Goal: Information Seeking & Learning: Learn about a topic

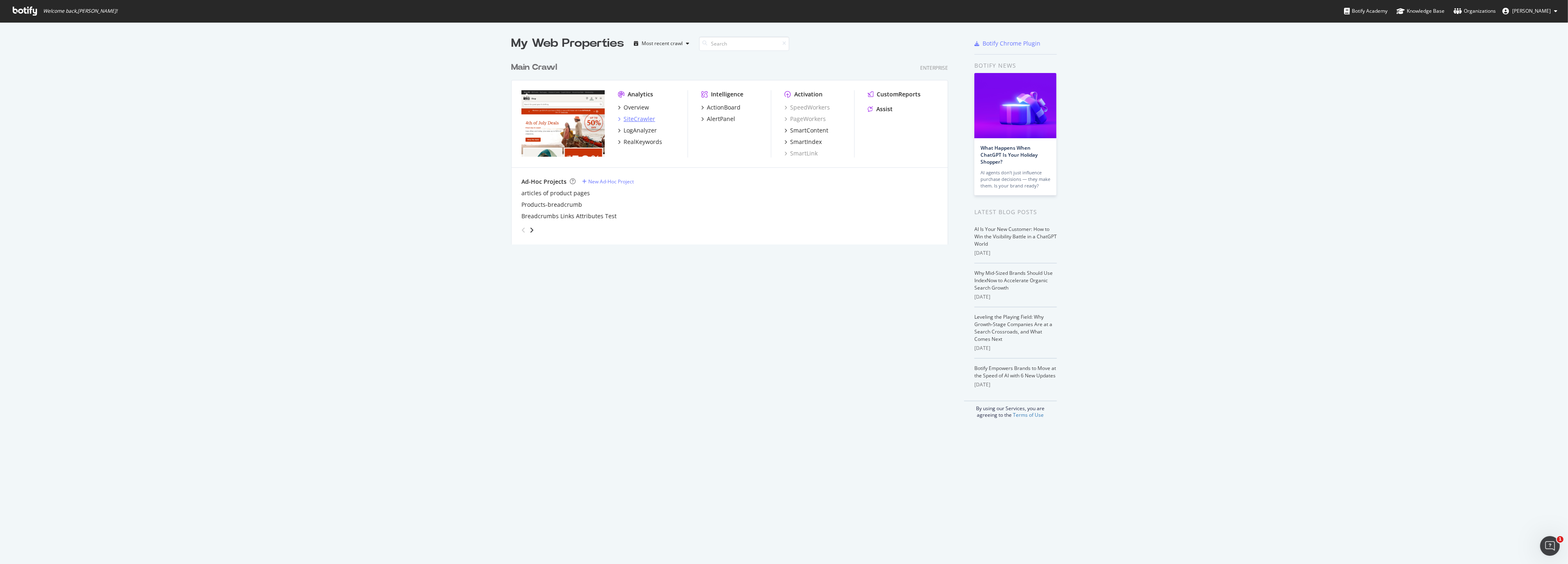
click at [639, 118] on div "SiteCrawler" at bounding box center [639, 118] width 32 height 8
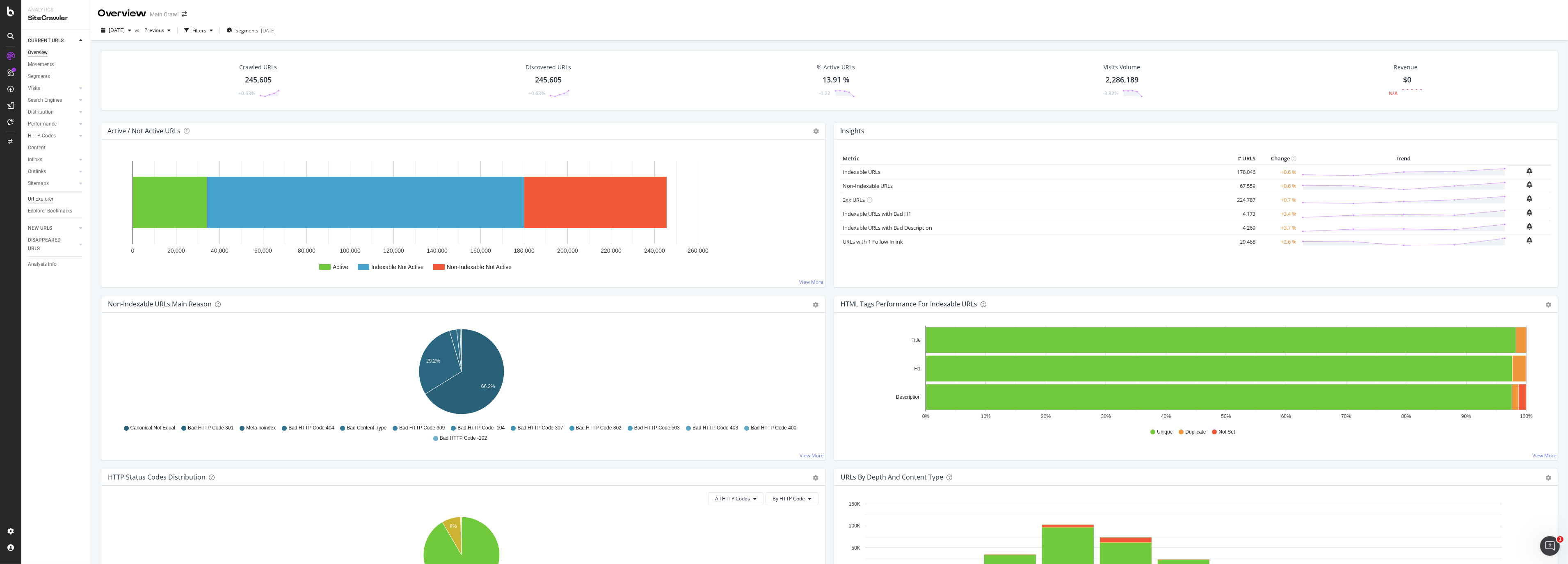
click at [46, 200] on div "Url Explorer" at bounding box center [40, 199] width 26 height 8
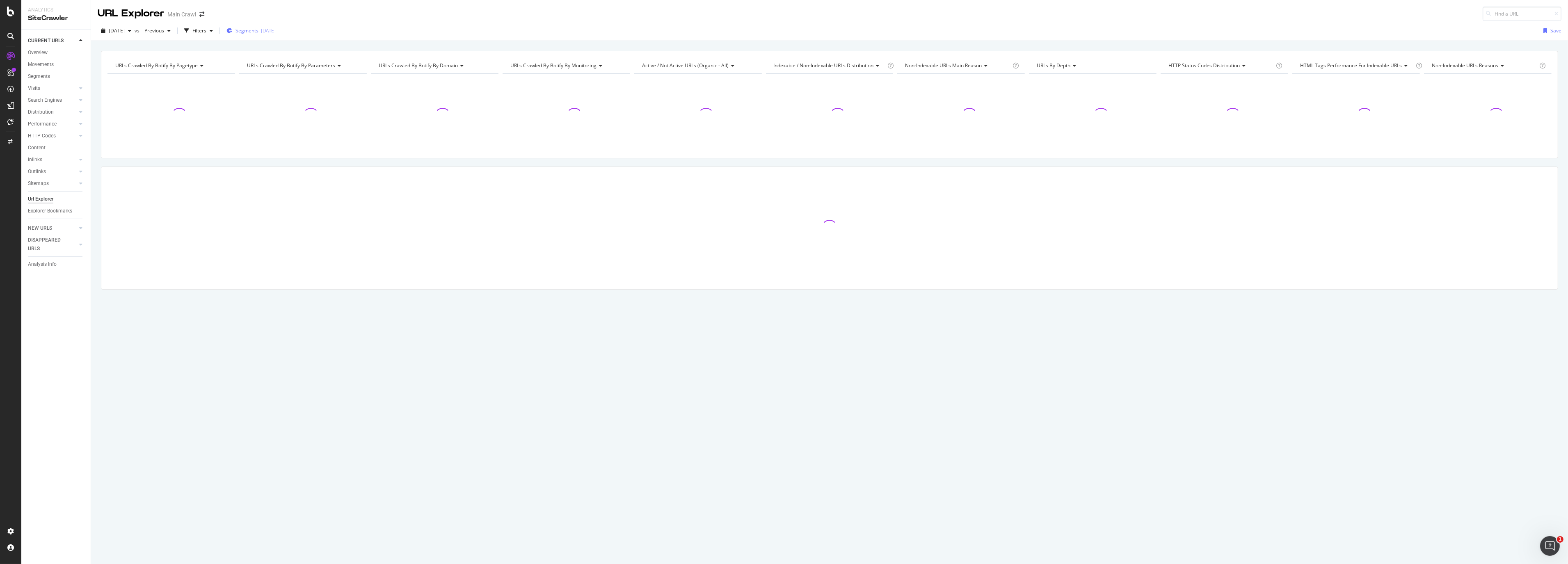
click at [258, 28] on span "Segments" at bounding box center [246, 31] width 23 height 7
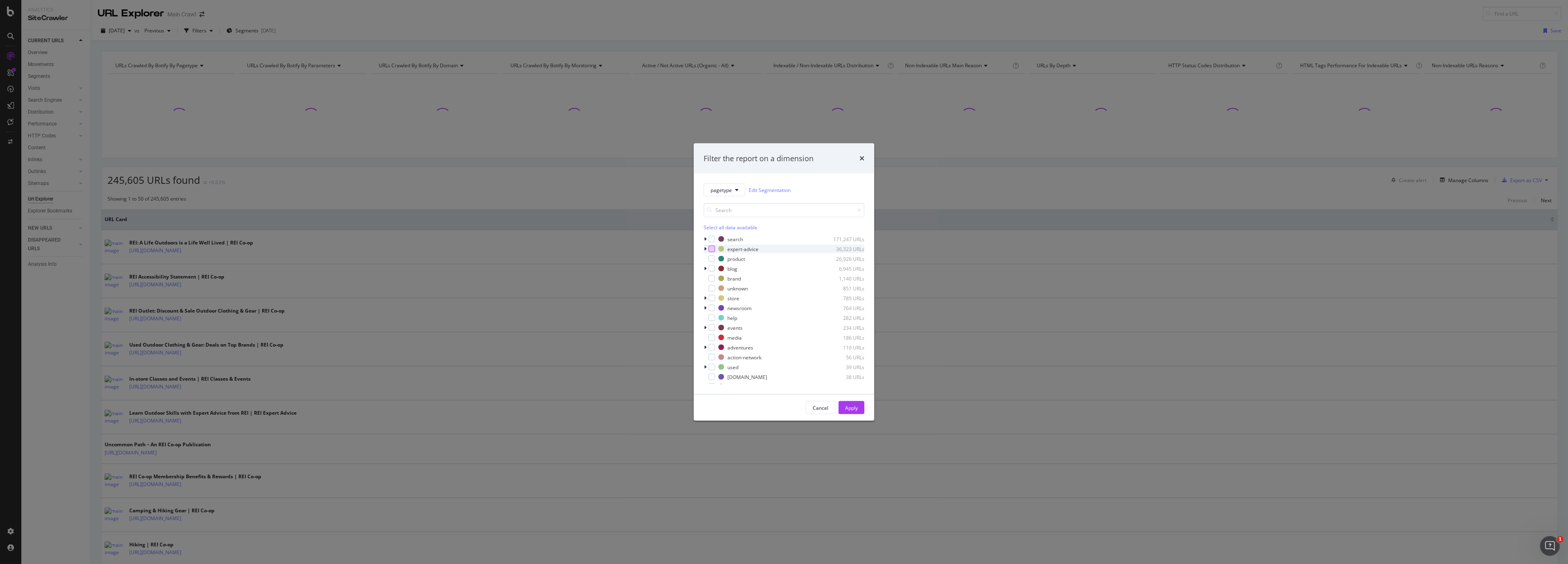
click at [713, 249] on div "modal" at bounding box center [711, 248] width 6 height 6
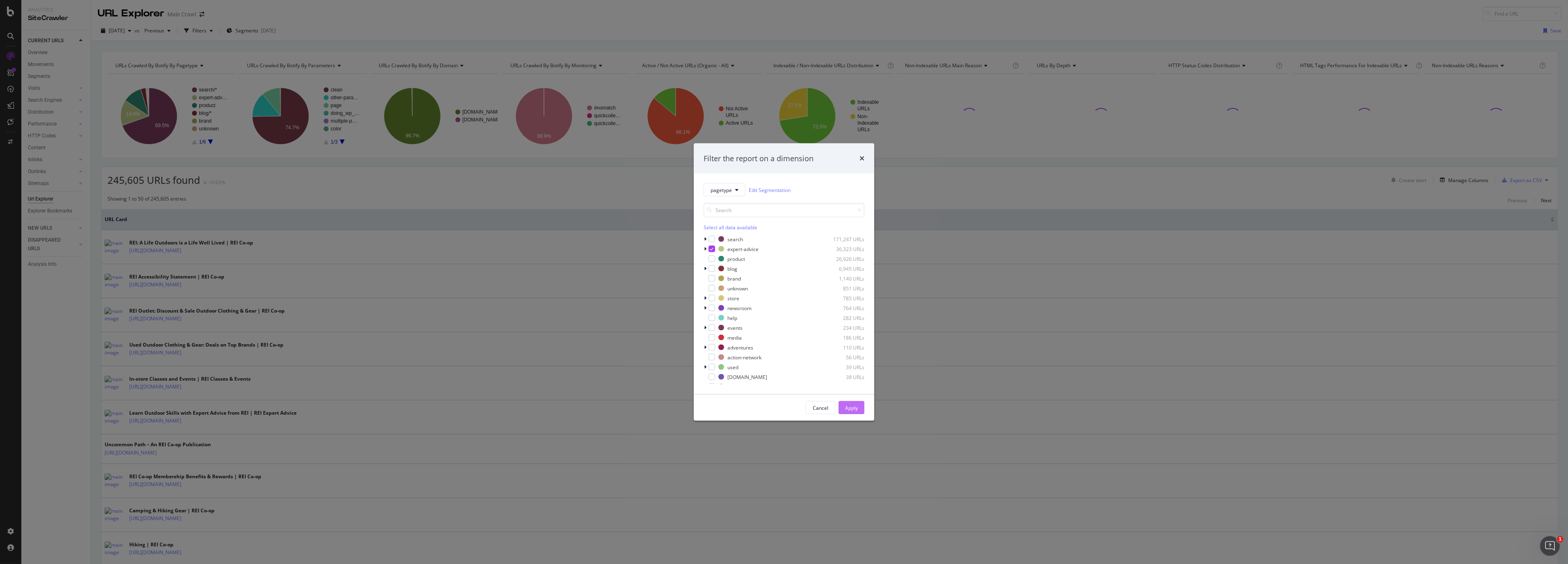
click at [859, 408] on button "Apply" at bounding box center [851, 407] width 26 height 13
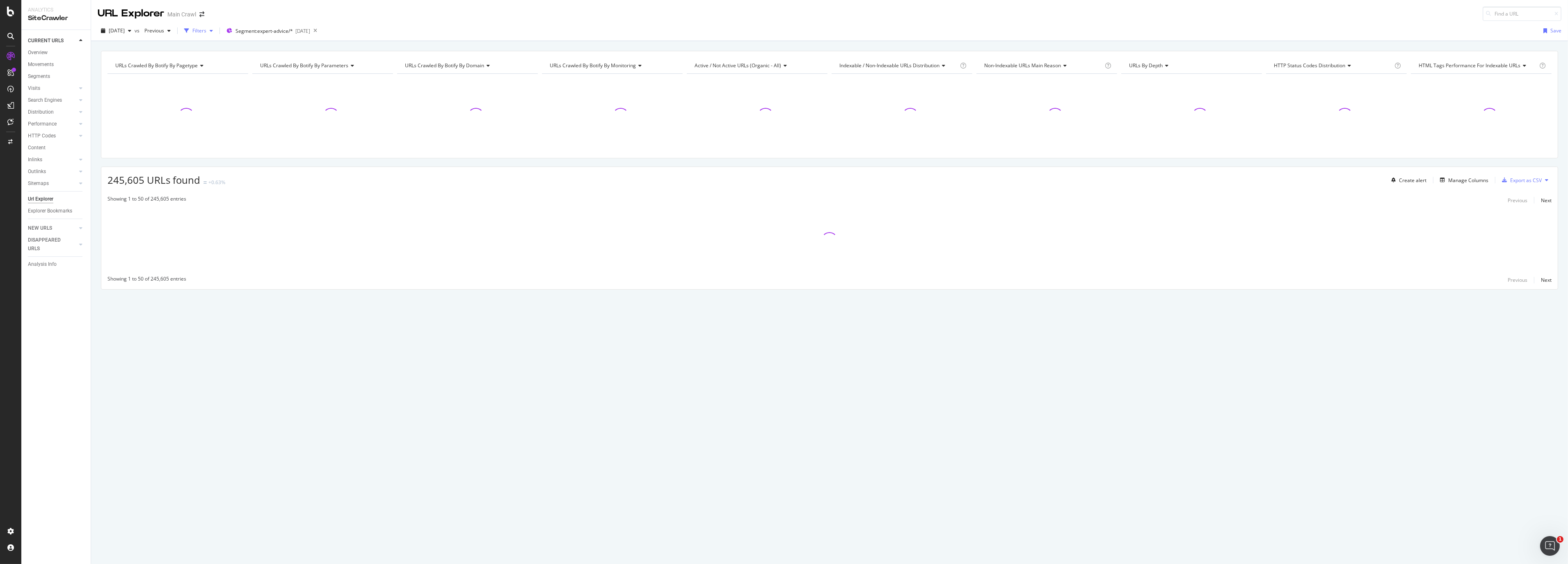
click at [216, 32] on div "button" at bounding box center [211, 30] width 10 height 5
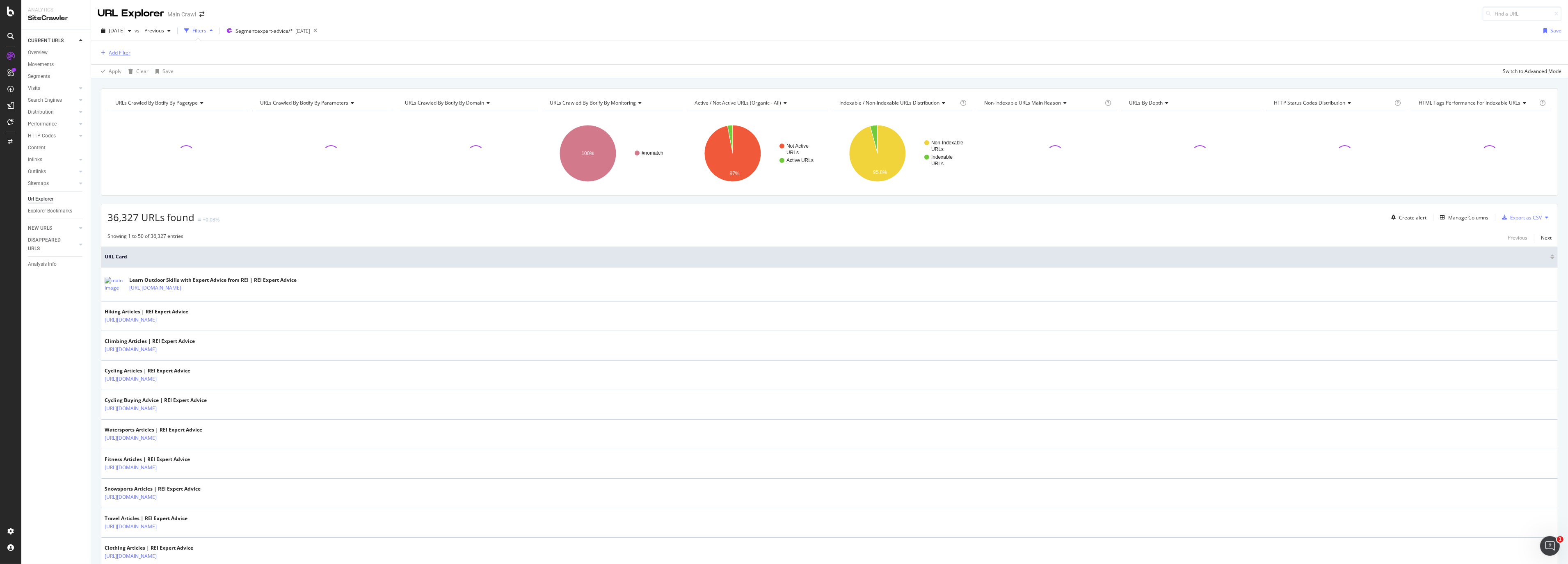
click at [114, 52] on div "Add Filter" at bounding box center [120, 53] width 22 height 7
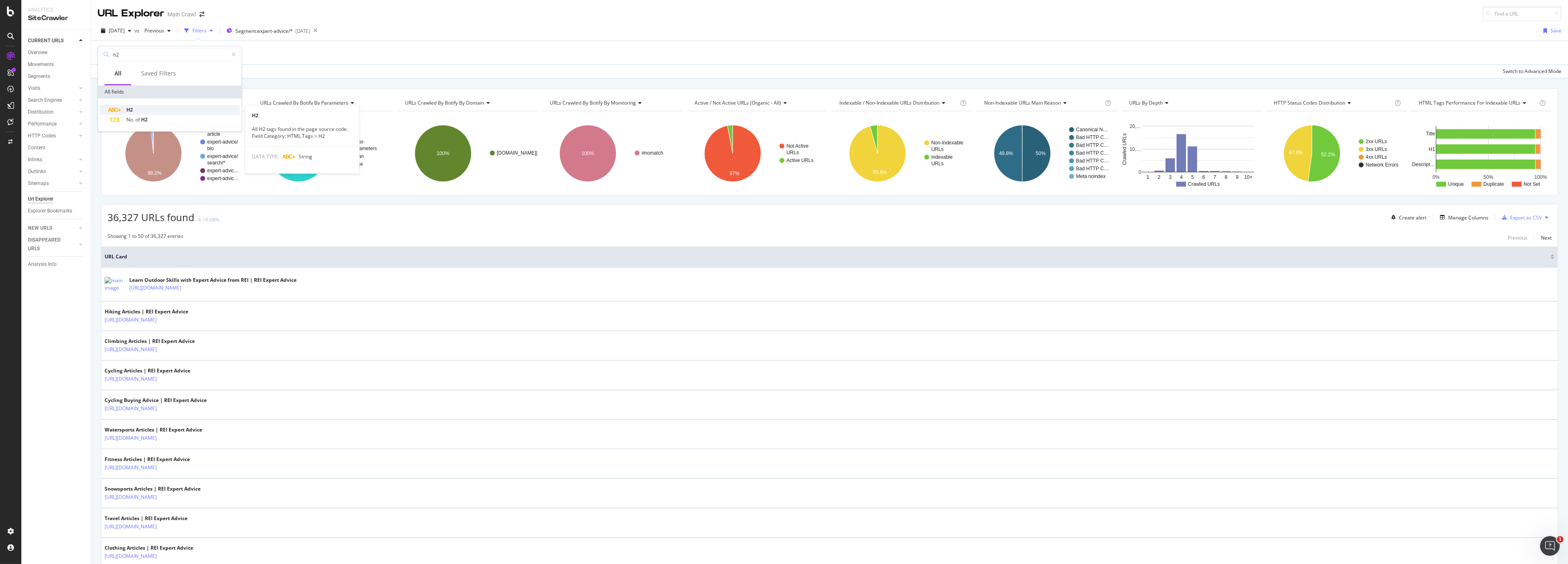
type input "h2"
click at [135, 108] on div "H2" at bounding box center [175, 110] width 130 height 10
click at [136, 87] on icon at bounding box center [136, 86] width 5 height 5
click at [126, 54] on div "Add Filter" at bounding box center [120, 53] width 22 height 7
click at [136, 110] on div "H2" at bounding box center [175, 110] width 130 height 10
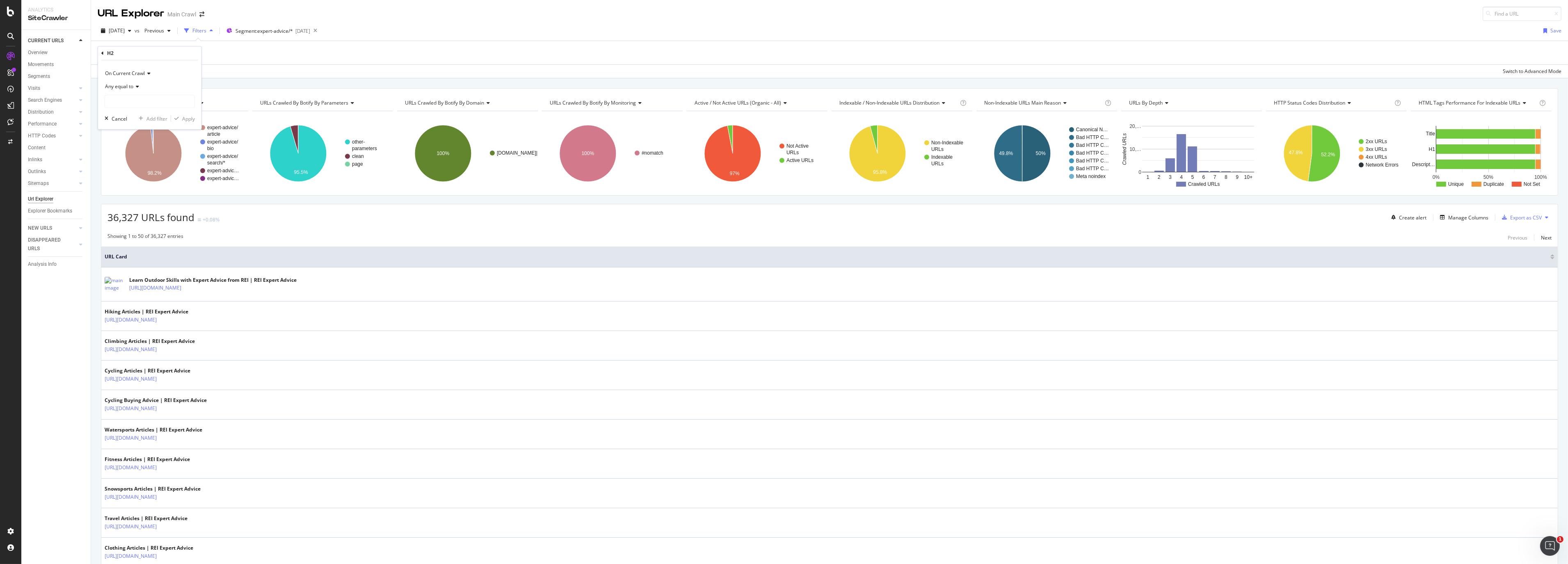
click at [134, 86] on icon at bounding box center [136, 86] width 5 height 5
click at [124, 55] on div "Add Filter" at bounding box center [120, 53] width 22 height 7
click at [133, 118] on span "No." at bounding box center [131, 120] width 9 height 7
click at [128, 86] on icon at bounding box center [126, 86] width 5 height 5
click at [145, 71] on icon at bounding box center [147, 73] width 5 height 5
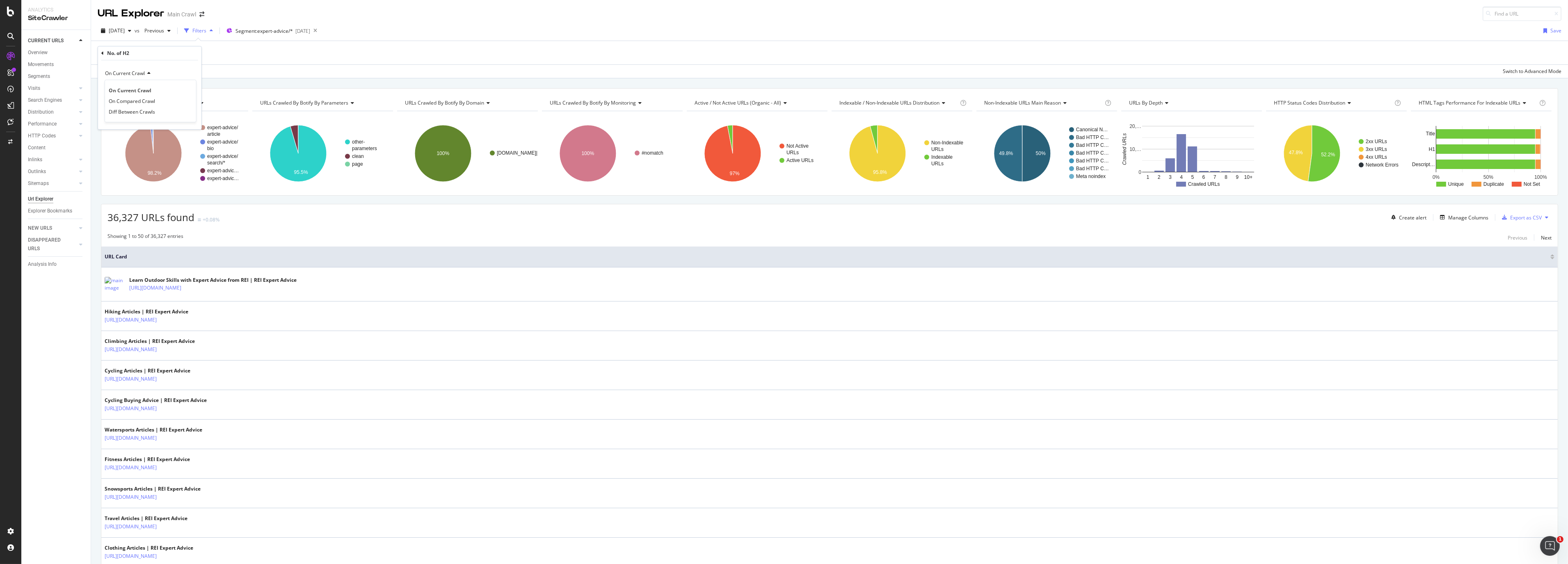
click at [157, 60] on div "On Current Crawl On Current Crawl On Compared Crawl Diff Between Crawls Equal t…" at bounding box center [149, 94] width 103 height 69
click at [104, 51] on div "No. of H2" at bounding box center [150, 53] width 97 height 14
click at [102, 52] on icon at bounding box center [103, 53] width 3 height 5
click at [134, 109] on div "H2" at bounding box center [175, 110] width 130 height 10
click at [138, 102] on input "text" at bounding box center [150, 102] width 90 height 13
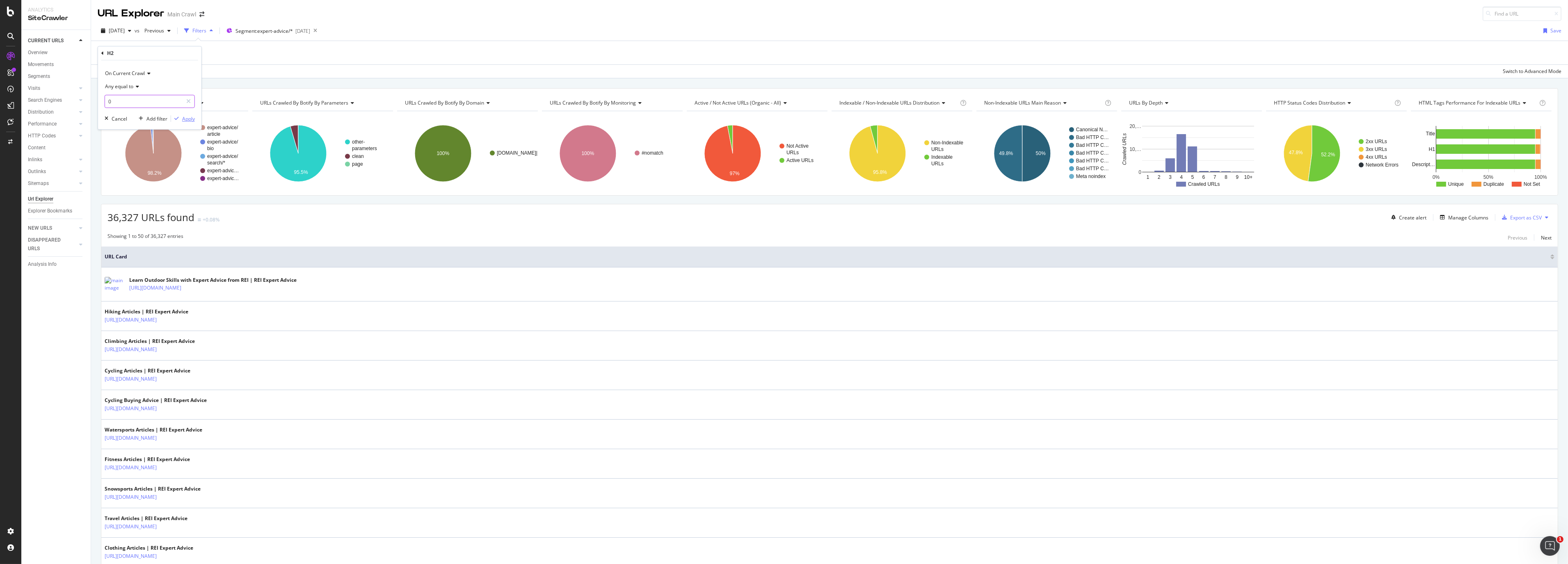
type input "0"
click at [189, 117] on div "Apply" at bounding box center [189, 119] width 13 height 7
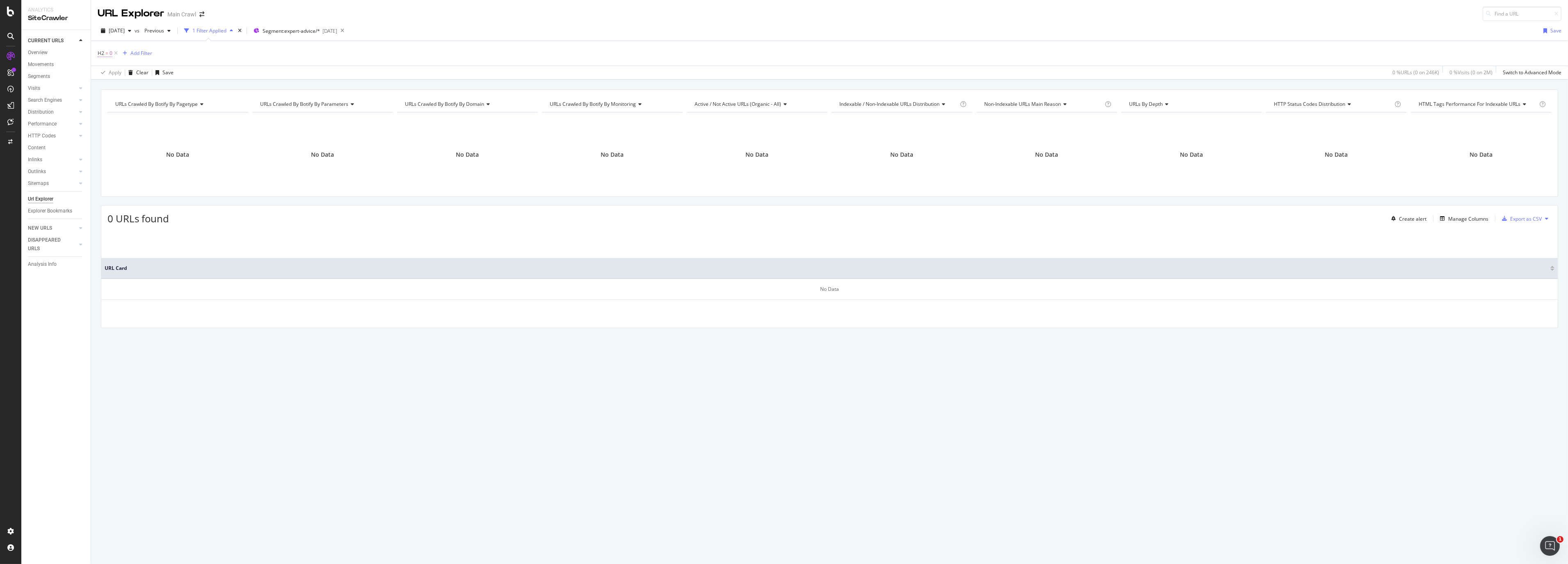
click at [110, 55] on span "0" at bounding box center [111, 53] width 3 height 12
click at [125, 99] on input "0" at bounding box center [144, 101] width 78 height 13
click at [134, 87] on icon at bounding box center [136, 85] width 5 height 5
click at [126, 178] on span "None contains" at bounding box center [125, 178] width 33 height 7
click at [187, 99] on icon at bounding box center [188, 101] width 5 height 5
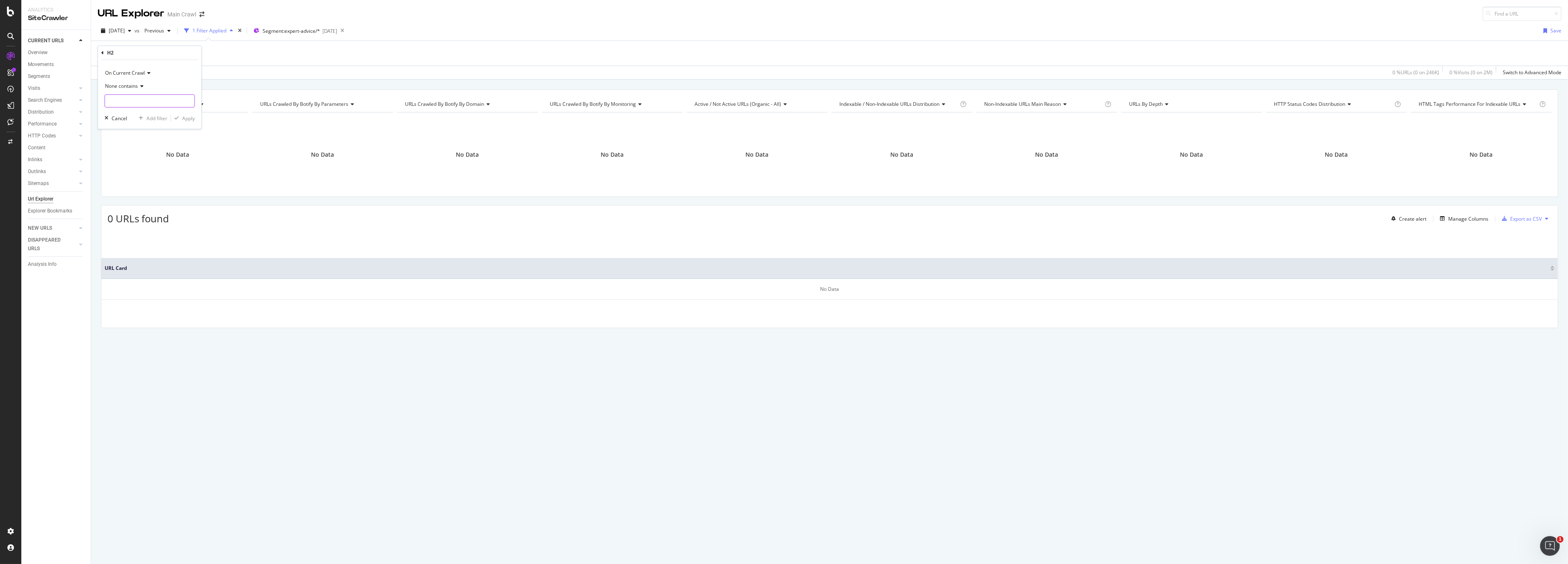
click at [141, 83] on icon at bounding box center [141, 85] width 5 height 5
click at [151, 56] on div "H2" at bounding box center [150, 52] width 97 height 14
click at [103, 53] on icon at bounding box center [103, 52] width 3 height 5
click at [138, 144] on div "H2" at bounding box center [175, 146] width 130 height 10
click at [136, 85] on icon at bounding box center [136, 85] width 5 height 5
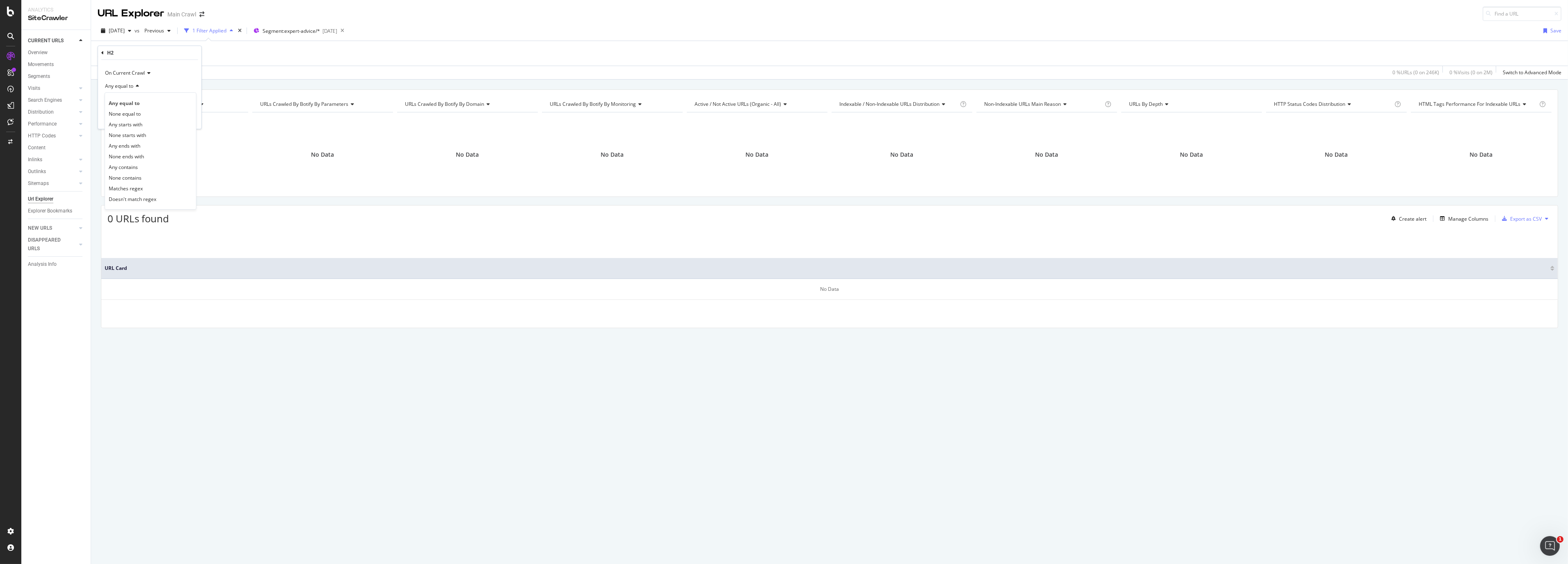
click at [249, 51] on div "H2 = 0 Add Filter" at bounding box center [829, 53] width 1464 height 25
click at [124, 53] on icon "button" at bounding box center [124, 53] width 5 height 5
click at [287, 65] on div "H2 = 0 Add Filter" at bounding box center [829, 53] width 1464 height 25
click at [116, 52] on icon at bounding box center [116, 53] width 7 height 8
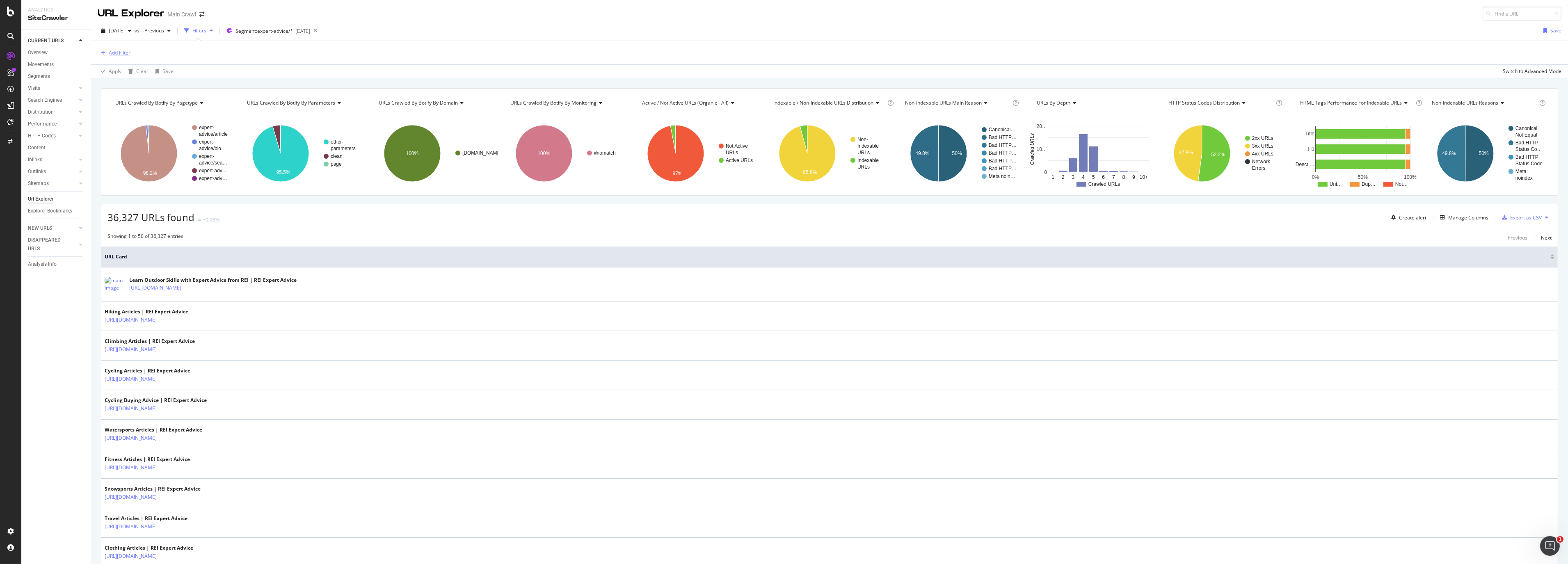
click at [123, 52] on div "Add Filter" at bounding box center [120, 53] width 22 height 7
type input "header"
click at [121, 54] on div "Add Filter" at bounding box center [120, 53] width 22 height 7
type input "e"
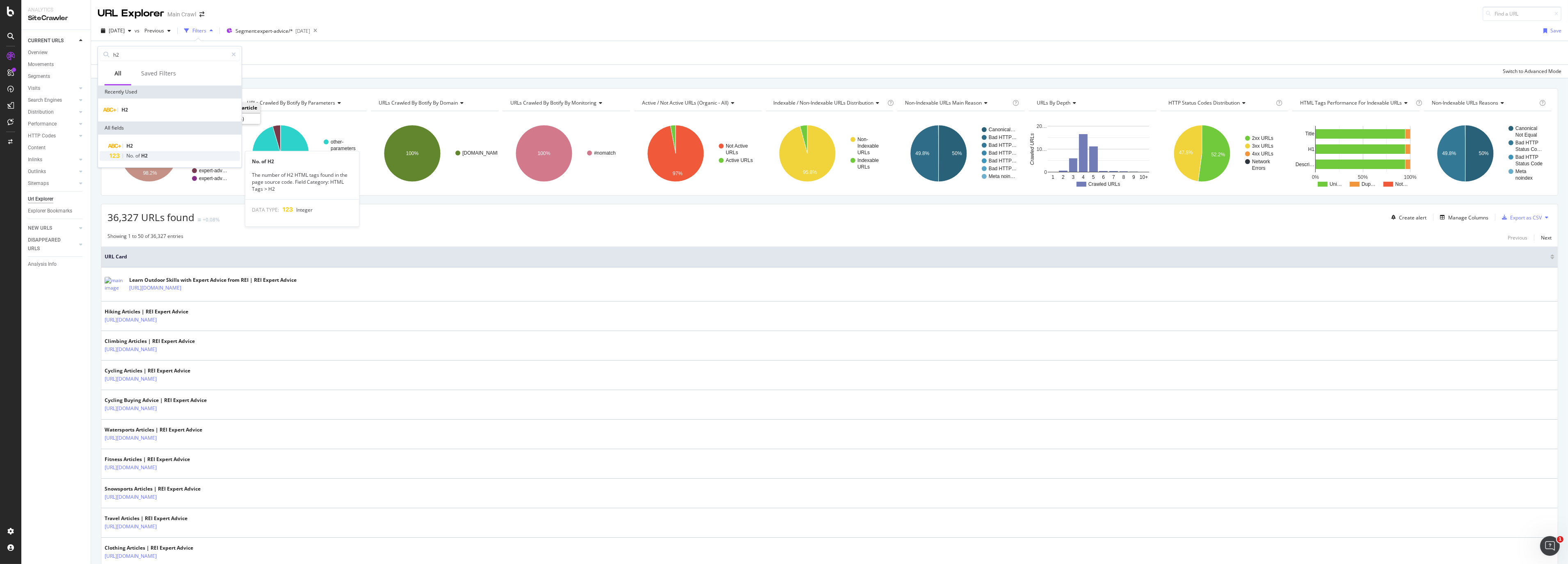
type input "h2"
click at [148, 154] on div "No. of H2" at bounding box center [175, 156] width 130 height 10
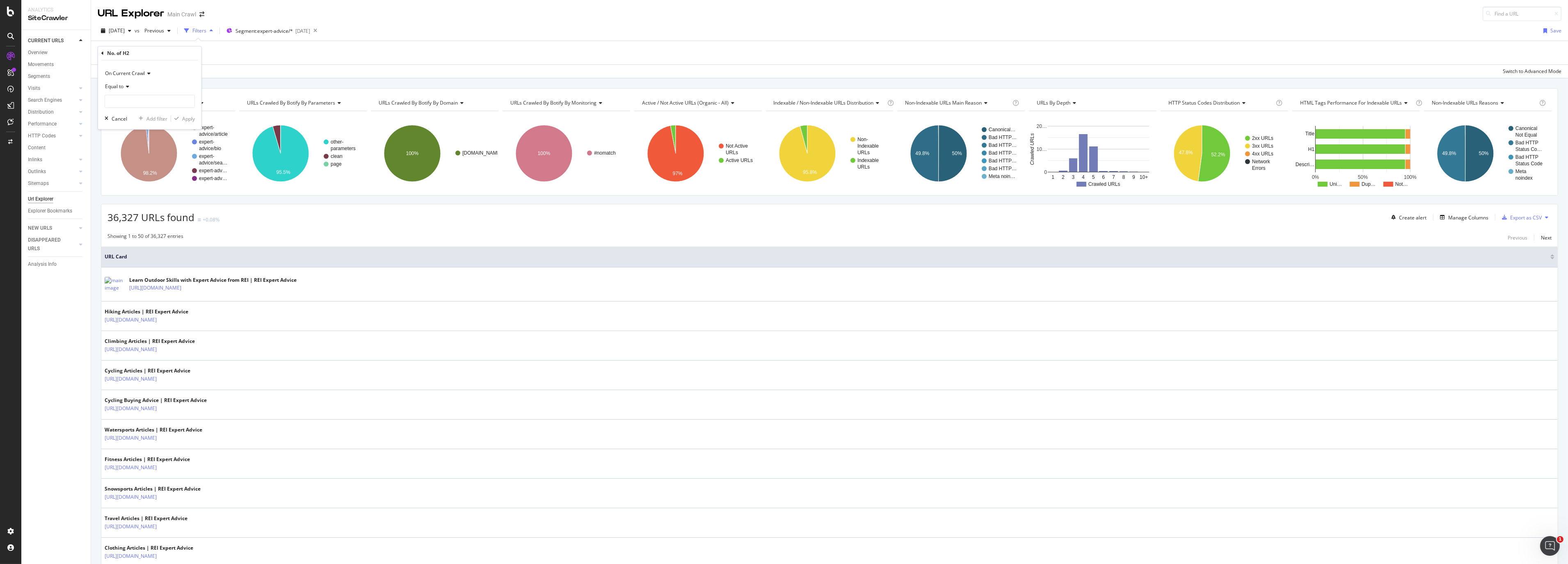
click at [127, 86] on icon at bounding box center [126, 86] width 5 height 5
click at [269, 70] on div "Apply Clear Save Switch to Advanced Mode" at bounding box center [828, 70] width 1476 height 14
click at [163, 52] on icon at bounding box center [166, 53] width 7 height 8
click at [1454, 219] on div "Manage Columns" at bounding box center [1468, 218] width 40 height 7
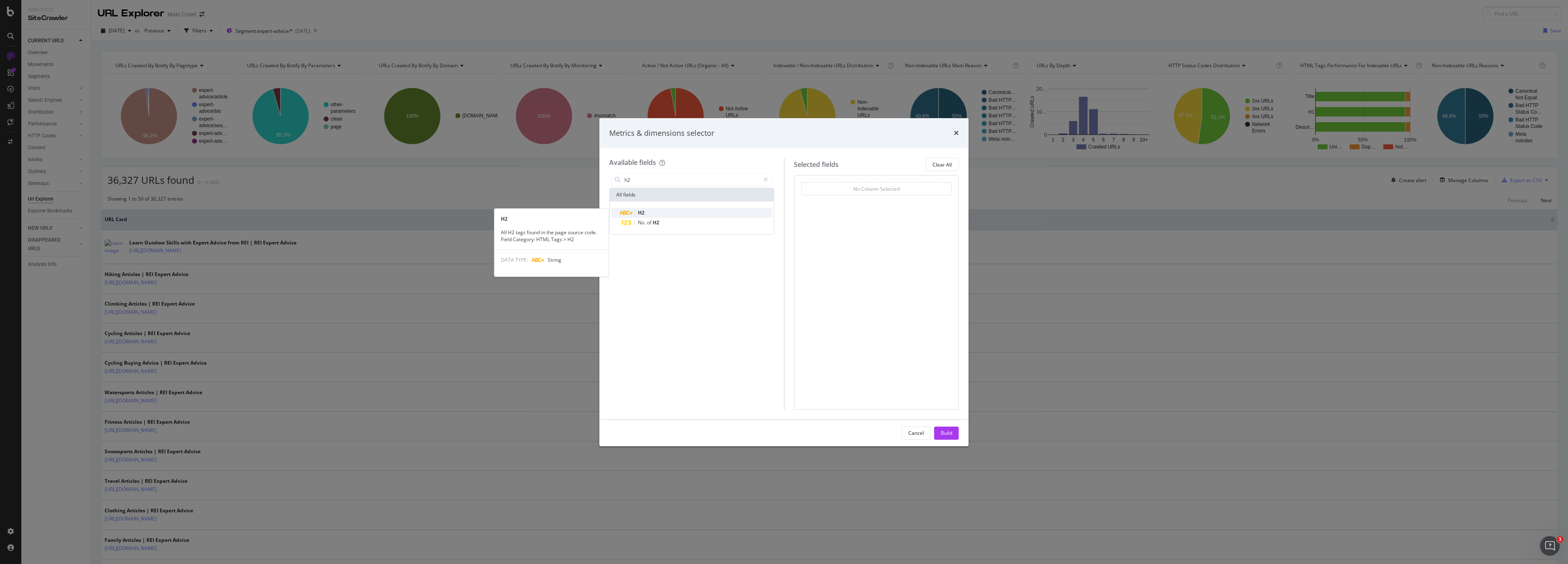
type input "h2"
click at [665, 211] on div "H2" at bounding box center [696, 212] width 151 height 10
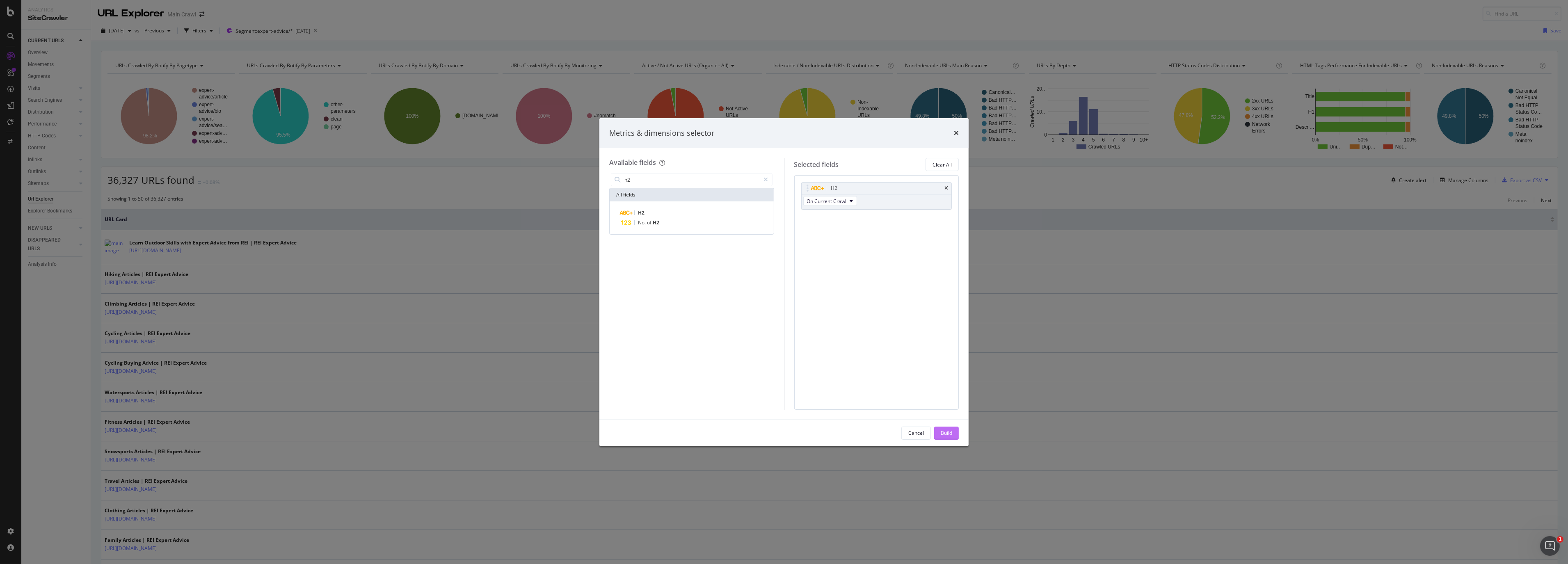
click at [946, 433] on div "Build" at bounding box center [946, 433] width 12 height 7
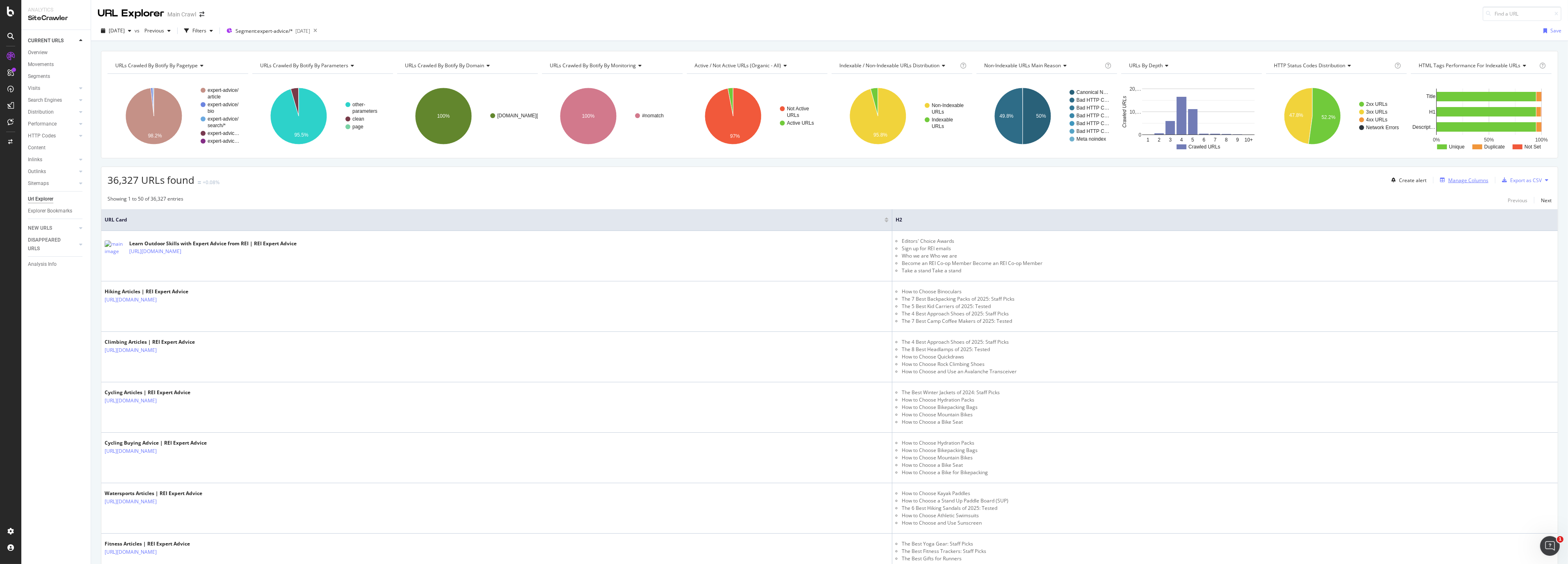
click at [1459, 181] on div "Manage Columns" at bounding box center [1468, 180] width 40 height 7
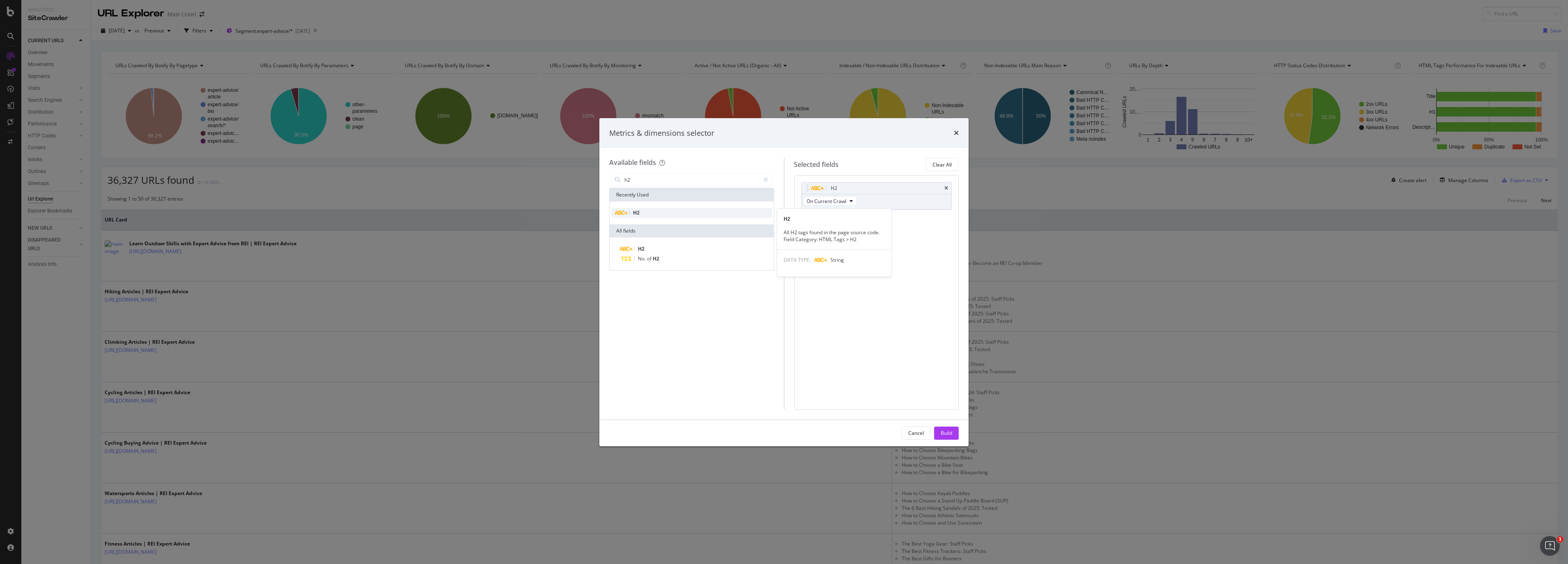
type input "h2"
click at [663, 210] on div "H2" at bounding box center [692, 212] width 161 height 10
click at [946, 220] on icon "times" at bounding box center [946, 219] width 4 height 5
click at [925, 431] on button "Cancel" at bounding box center [915, 433] width 29 height 13
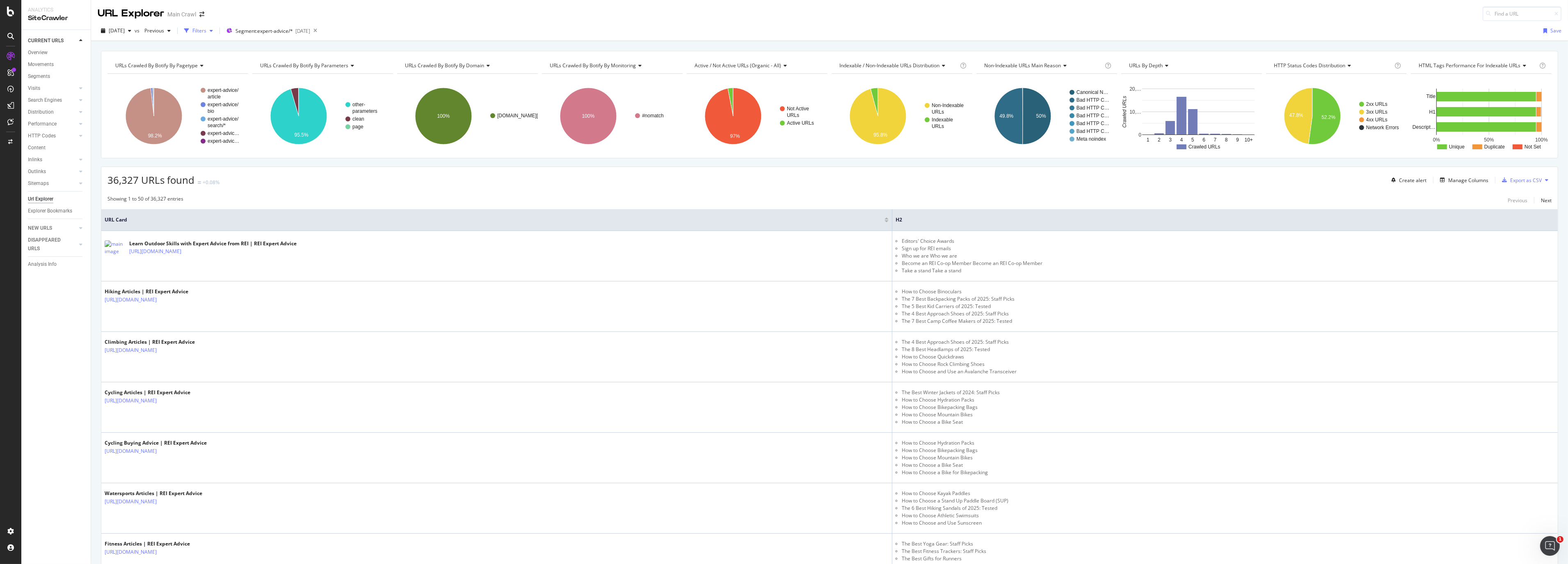
click at [206, 28] on div "Filters" at bounding box center [199, 31] width 14 height 7
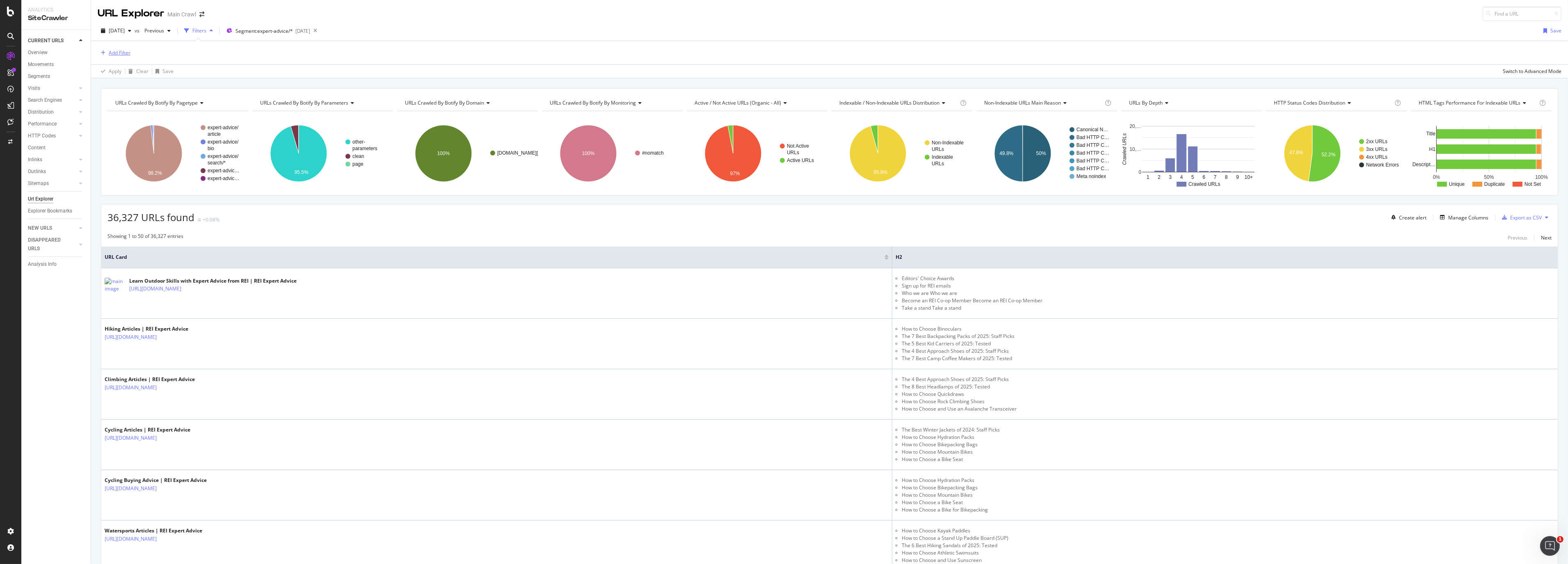
click at [117, 49] on div "Add Filter" at bounding box center [120, 53] width 22 height 7
type input "b"
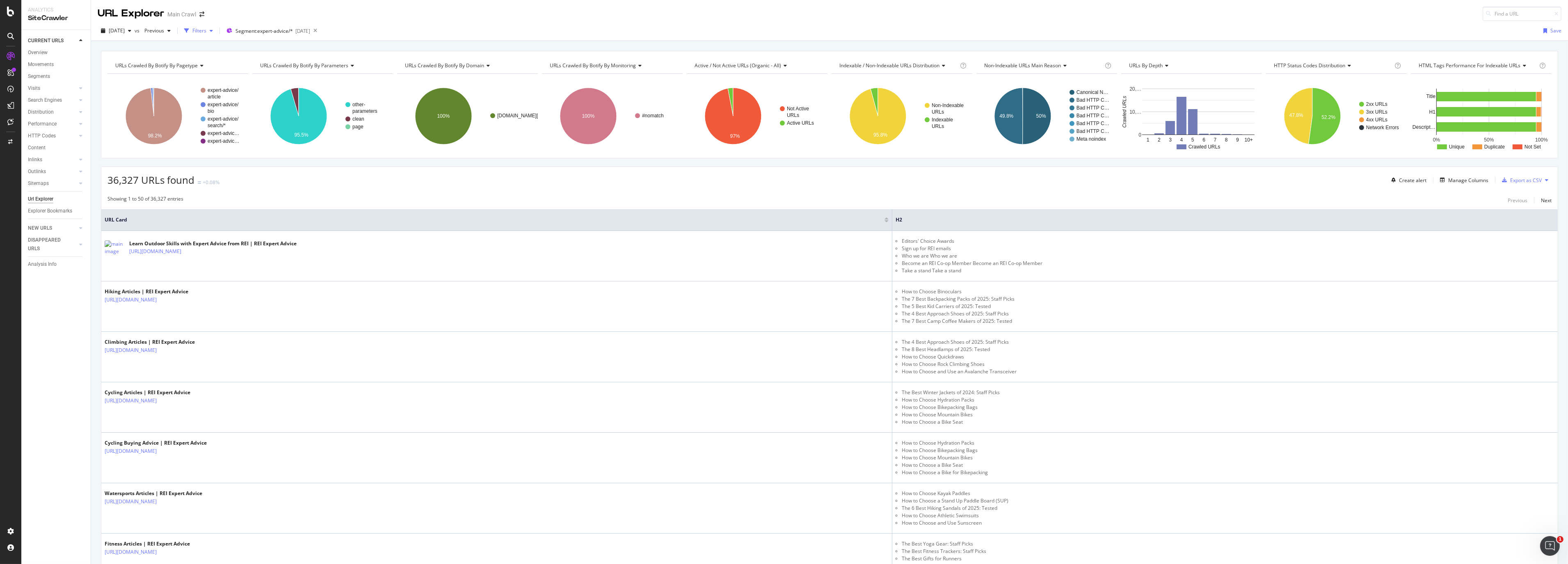
click at [206, 29] on div "Filters" at bounding box center [199, 31] width 14 height 7
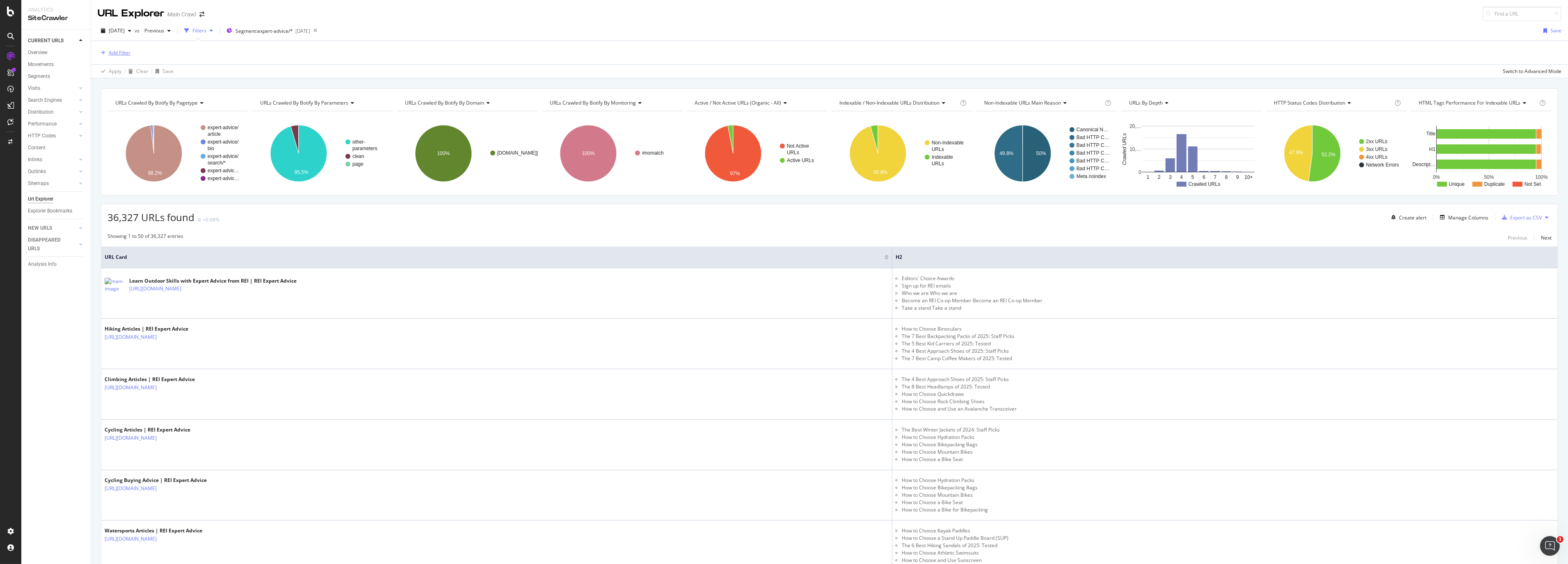
click at [118, 51] on div "Add Filter" at bounding box center [120, 53] width 22 height 7
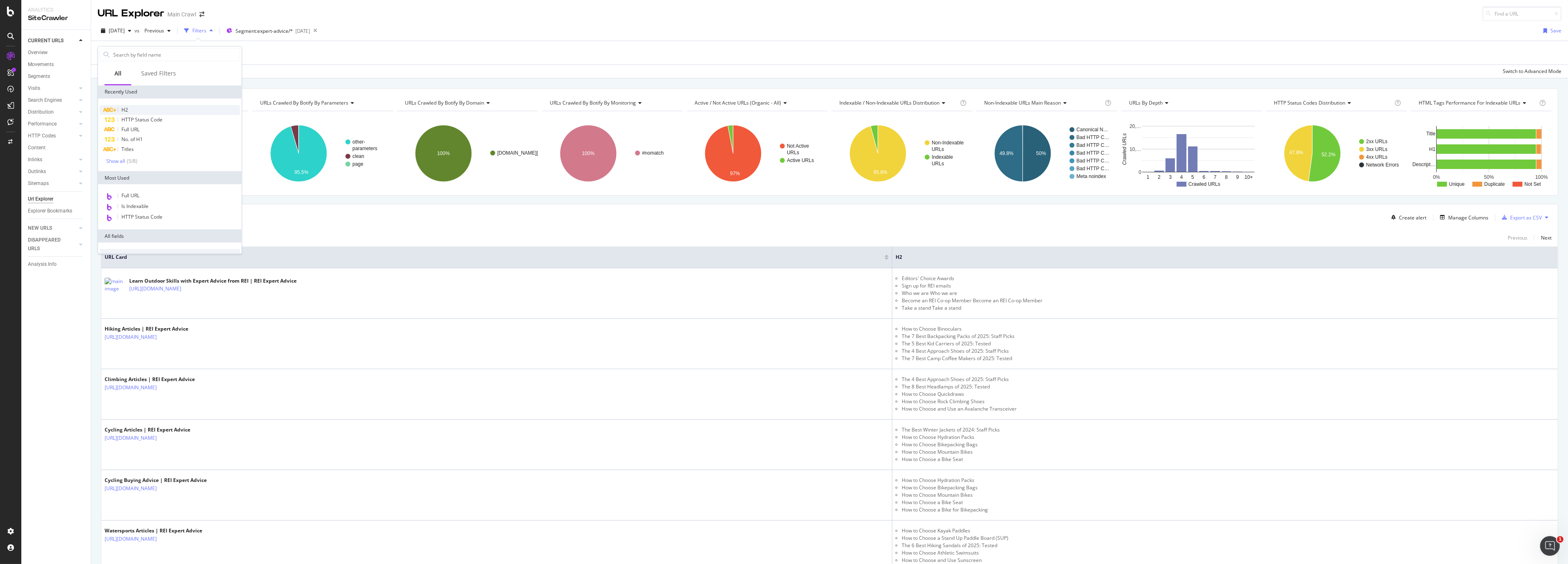
click at [141, 110] on div "H2" at bounding box center [169, 110] width 140 height 10
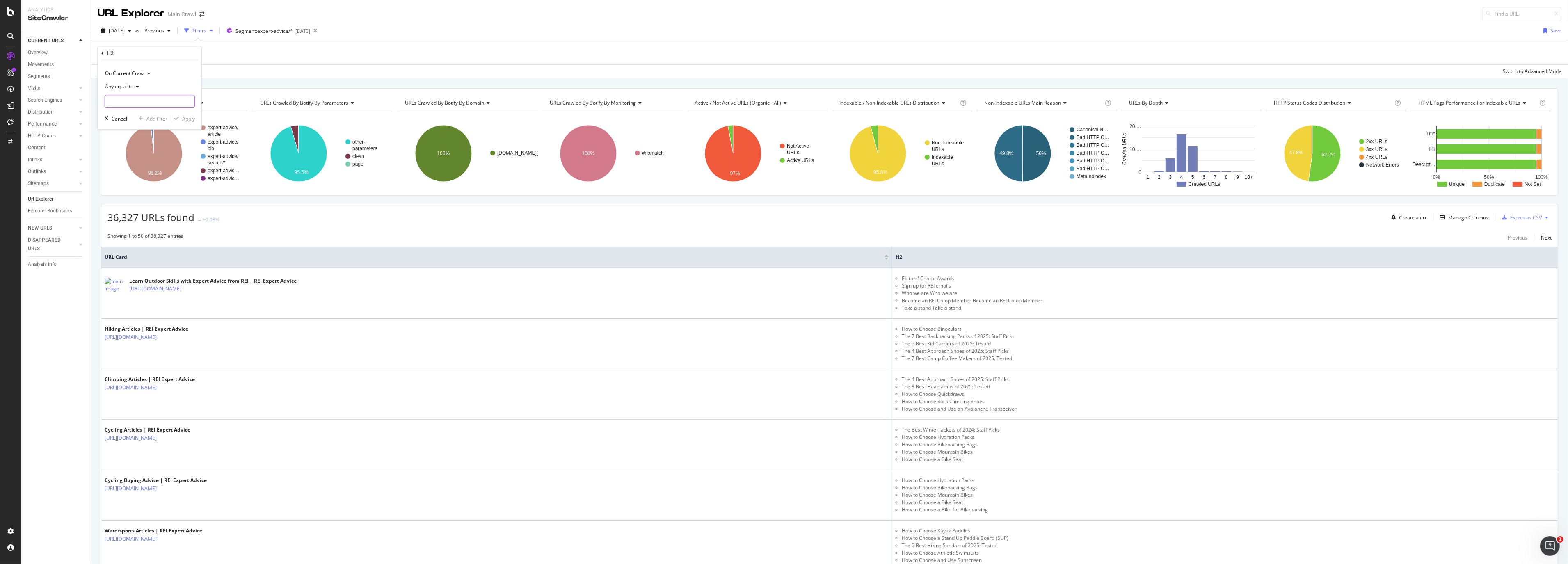
click at [134, 103] on input "text" at bounding box center [150, 102] width 90 height 13
type input "0"
click at [189, 118] on div "Apply" at bounding box center [189, 119] width 13 height 7
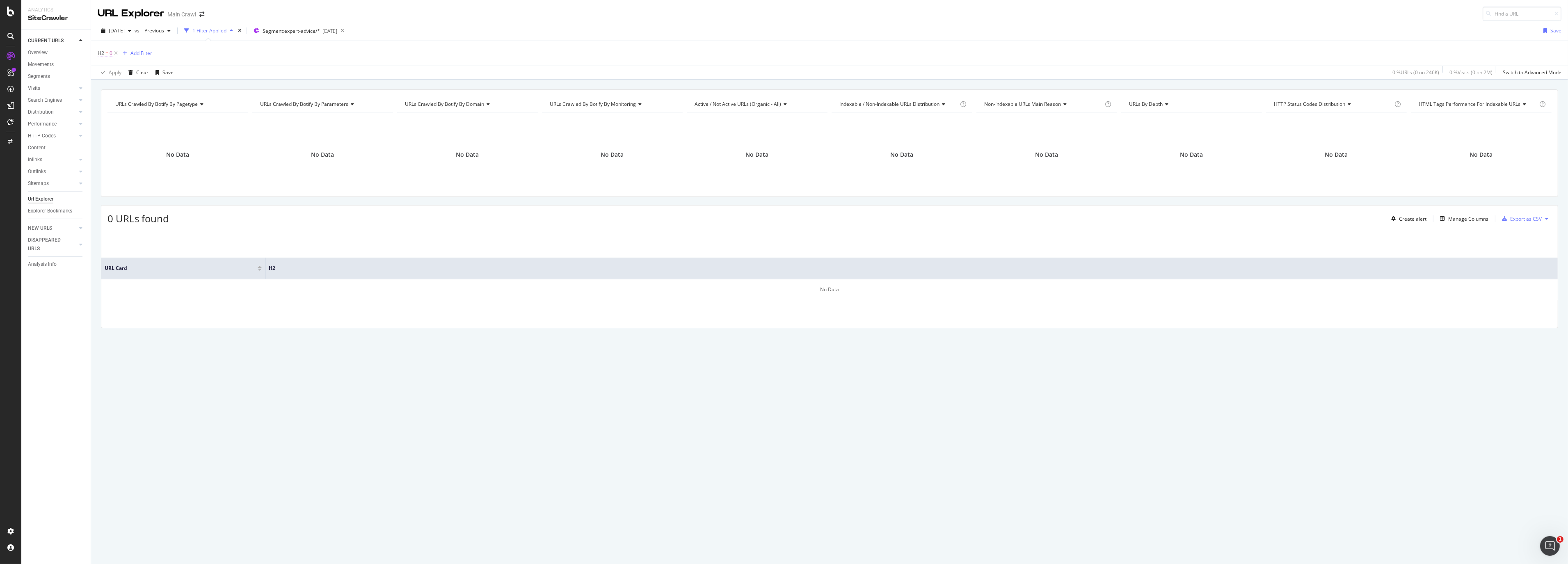
click at [103, 52] on span "H2" at bounding box center [101, 53] width 6 height 7
click at [134, 100] on input "0" at bounding box center [144, 101] width 78 height 13
click at [190, 119] on div "Apply" at bounding box center [189, 118] width 13 height 7
click at [105, 52] on span "=" at bounding box center [106, 53] width 3 height 7
click at [135, 83] on div "Any equal to" at bounding box center [149, 86] width 91 height 13
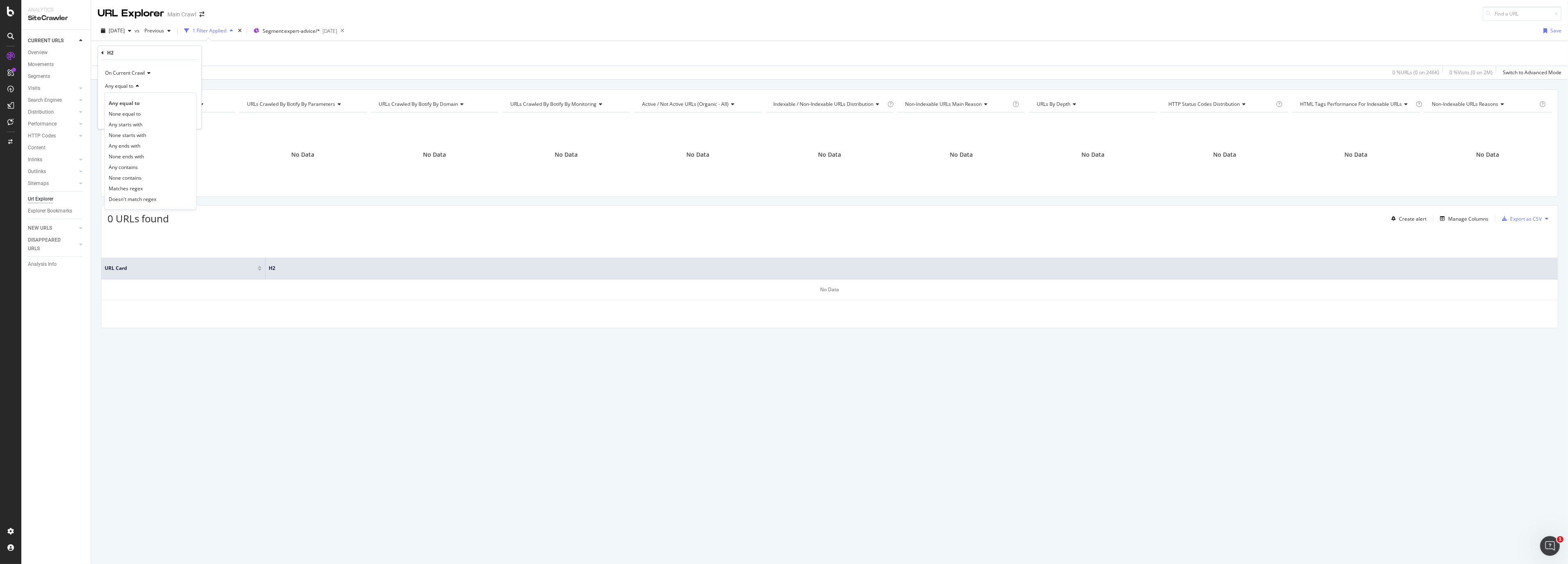
click at [168, 86] on div "Any equal to" at bounding box center [149, 86] width 91 height 13
click at [189, 100] on icon at bounding box center [188, 101] width 5 height 5
click at [102, 51] on icon at bounding box center [103, 52] width 3 height 5
click at [305, 65] on div "H2 = Add Filter" at bounding box center [829, 53] width 1464 height 25
click at [114, 55] on icon at bounding box center [114, 53] width 7 height 8
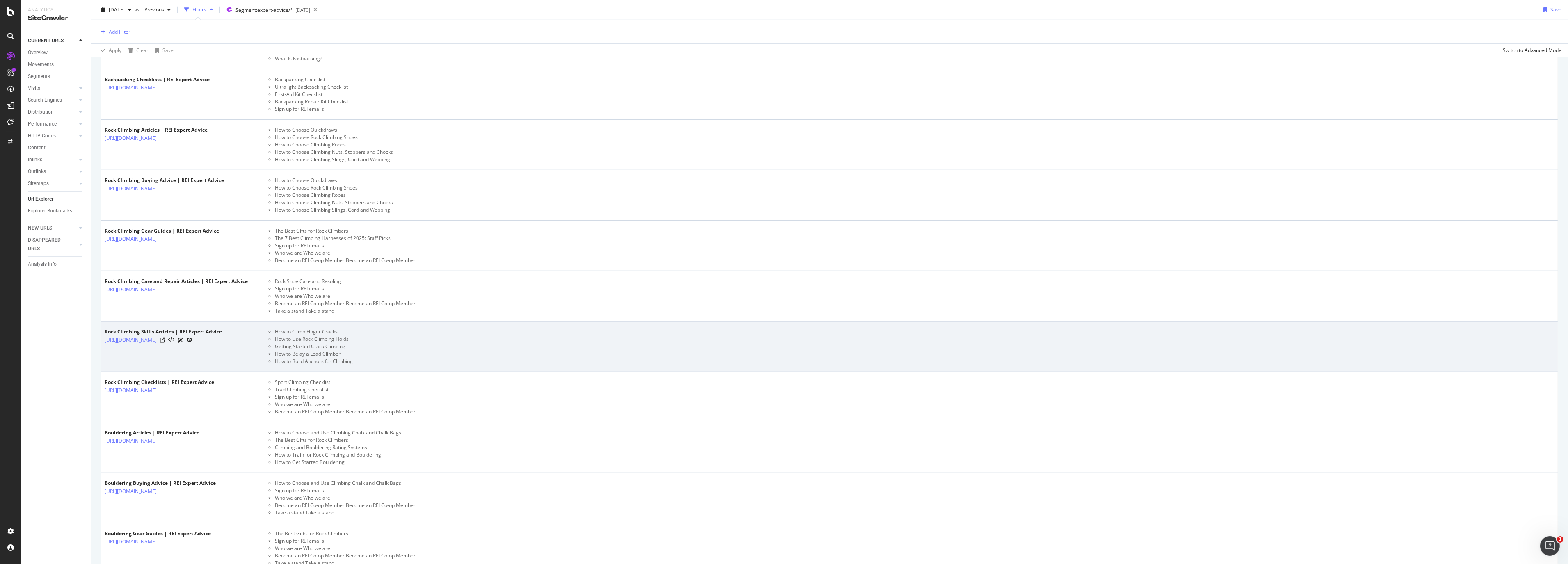
scroll to position [1413, 0]
